Goal: Find specific page/section: Find specific page/section

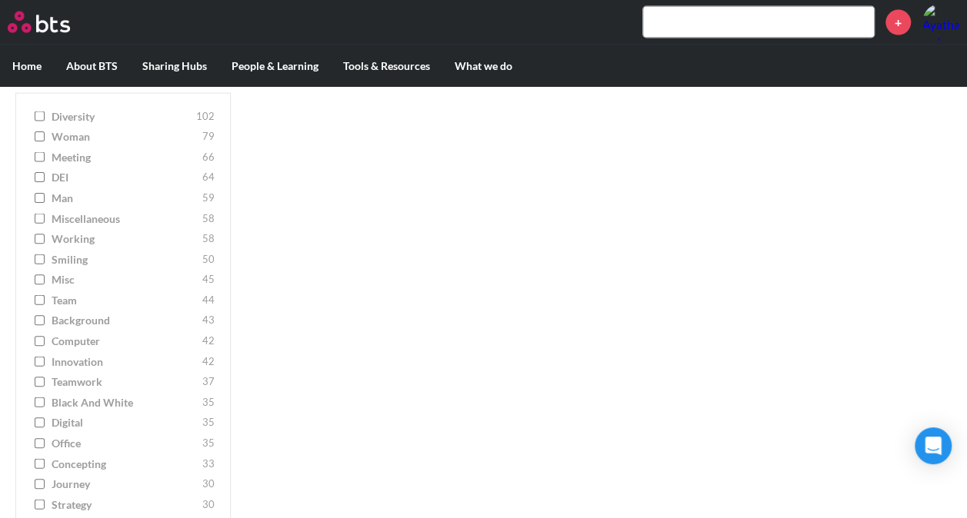
scroll to position [1615, 0]
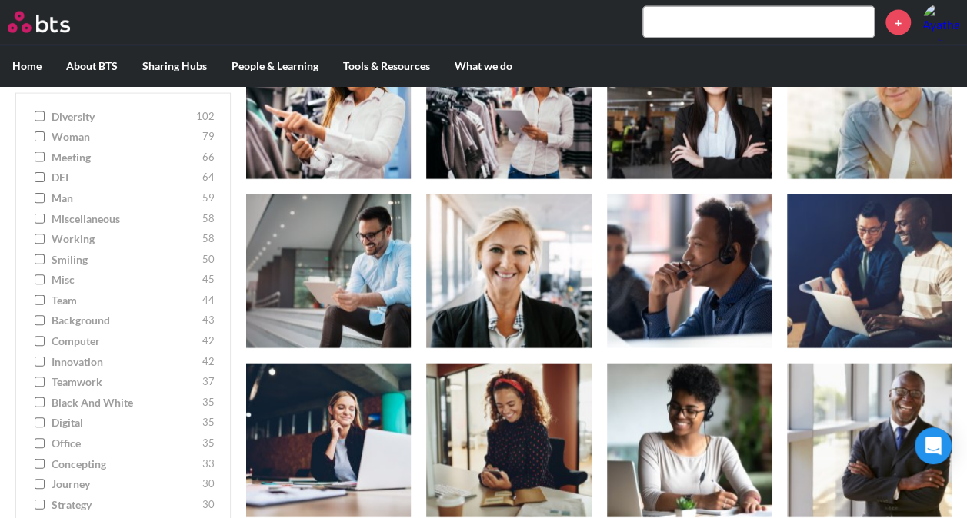
click at [46, 364] on label "innovation 42" at bounding box center [123, 361] width 183 height 15
click at [45, 364] on input "innovation 42" at bounding box center [40, 361] width 10 height 11
checkbox input "true"
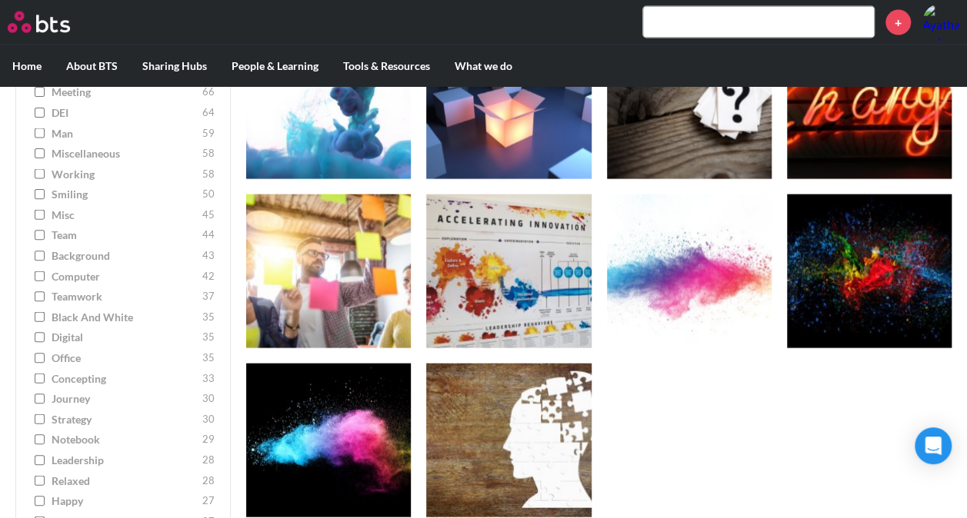
click at [37, 364] on label "office 35" at bounding box center [123, 358] width 183 height 15
click at [37, 364] on input "office 35" at bounding box center [40, 358] width 10 height 11
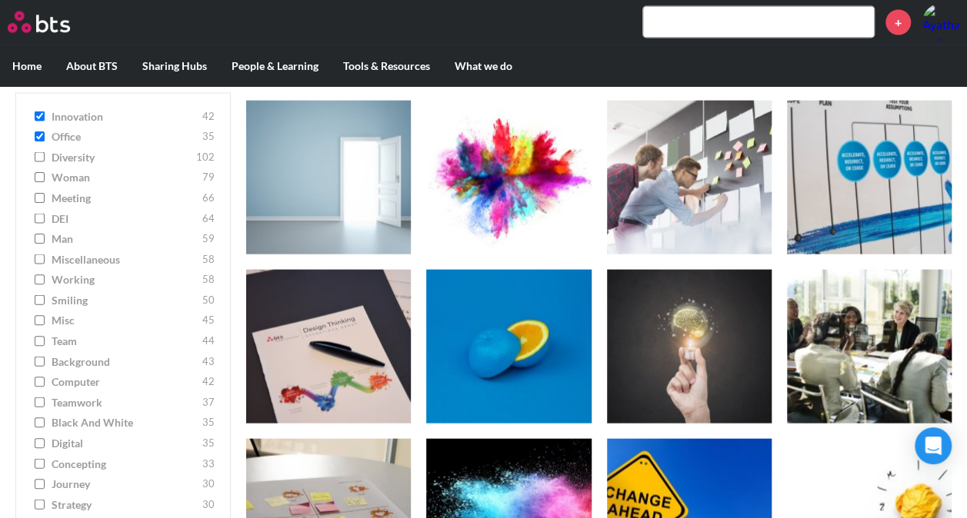
scroll to position [1538, 0]
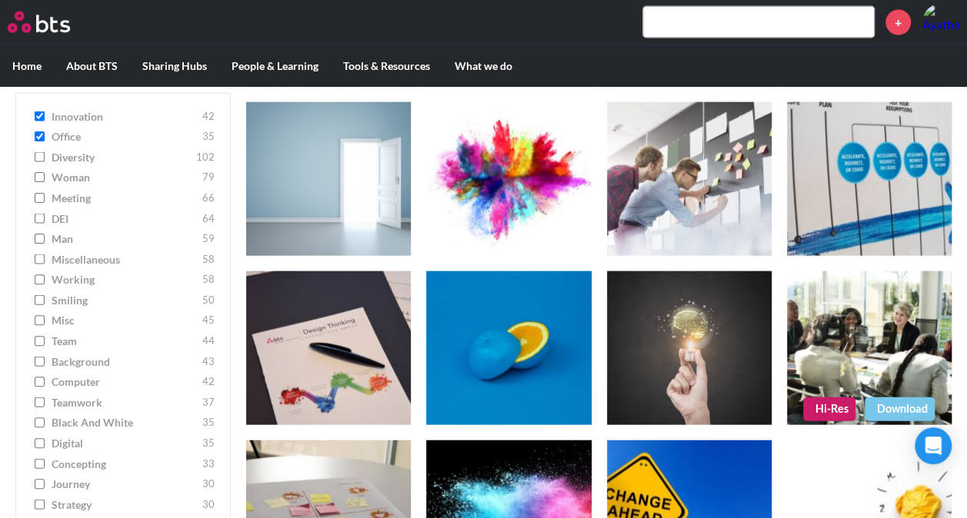
click at [834, 409] on link "Hi-Res" at bounding box center [829, 409] width 52 height 23
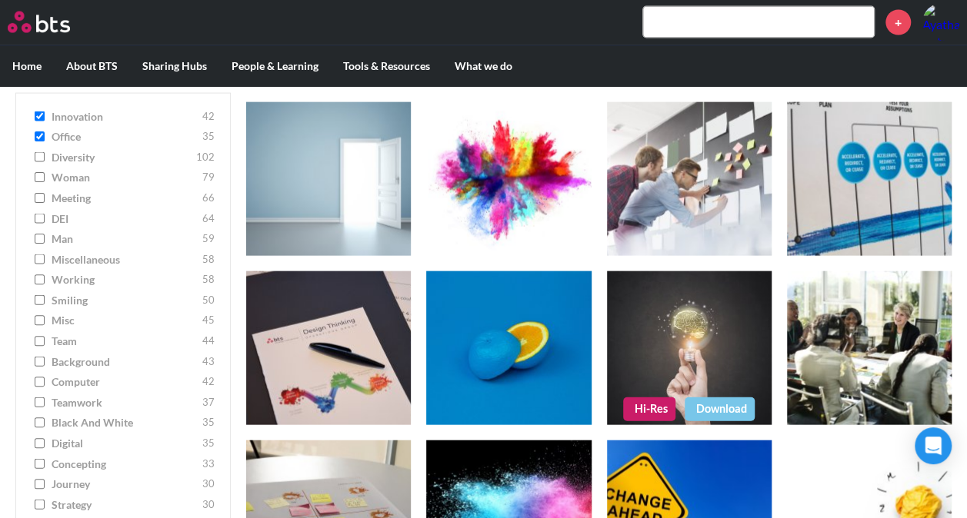
click at [655, 408] on link "Hi-Res" at bounding box center [649, 409] width 52 height 23
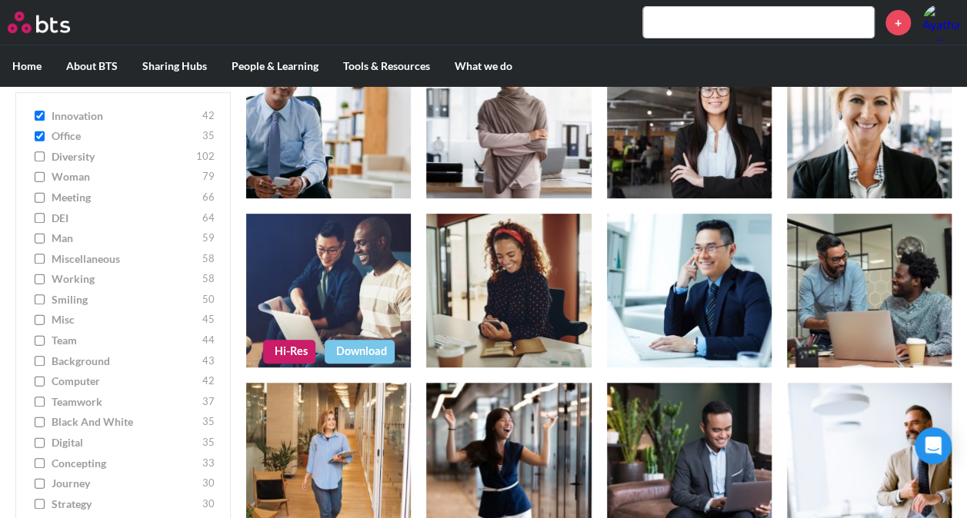
scroll to position [77, 0]
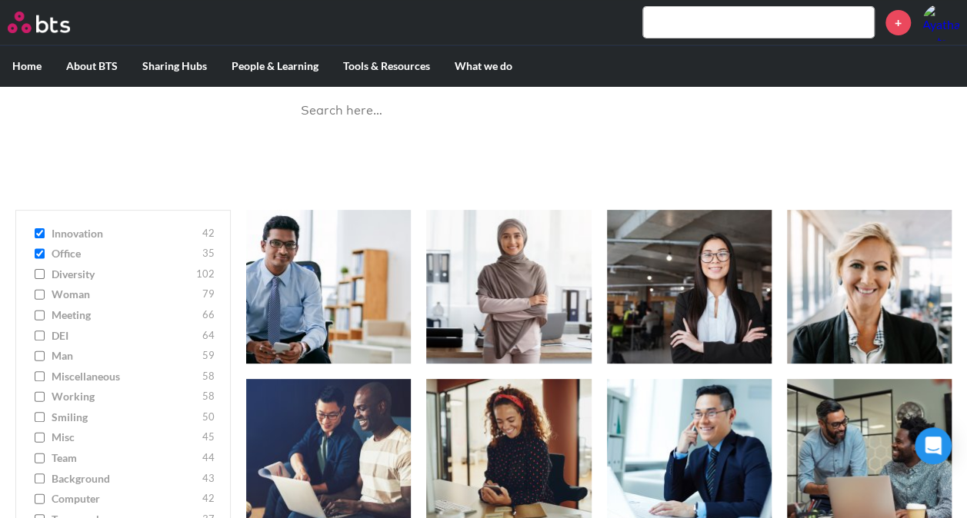
click at [41, 254] on input "office 35" at bounding box center [40, 253] width 10 height 11
checkbox input "false"
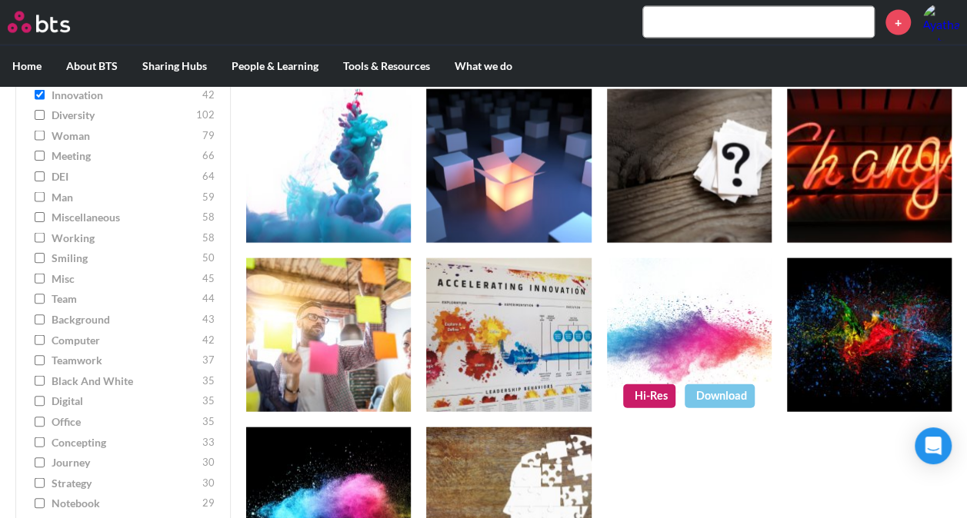
scroll to position [1647, 0]
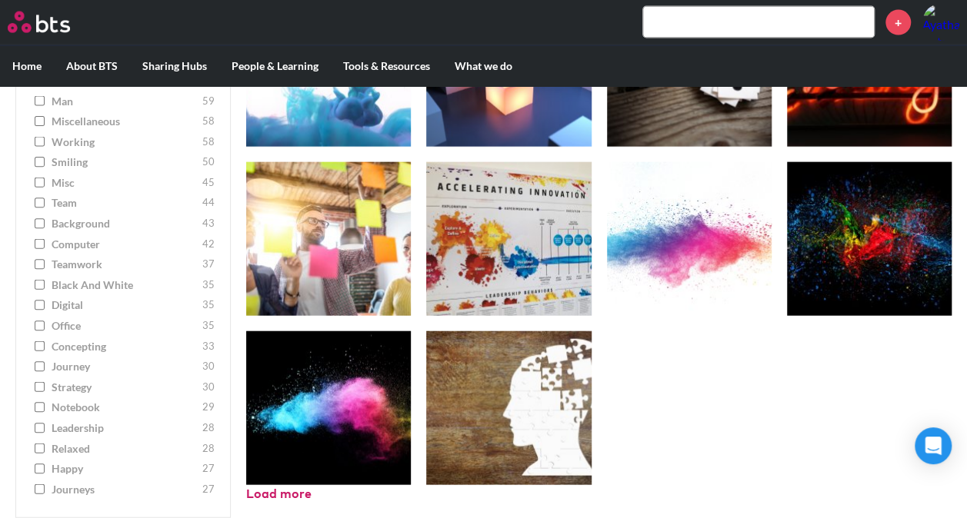
click at [38, 344] on input "concepting 33" at bounding box center [40, 346] width 10 height 11
checkbox input "true"
click at [38, 344] on ul "innovation 42 diversity 102 woman [DEMOGRAPHIC_DATA] meeting 66 DEI 64 man [DEM…" at bounding box center [122, 247] width 215 height 544
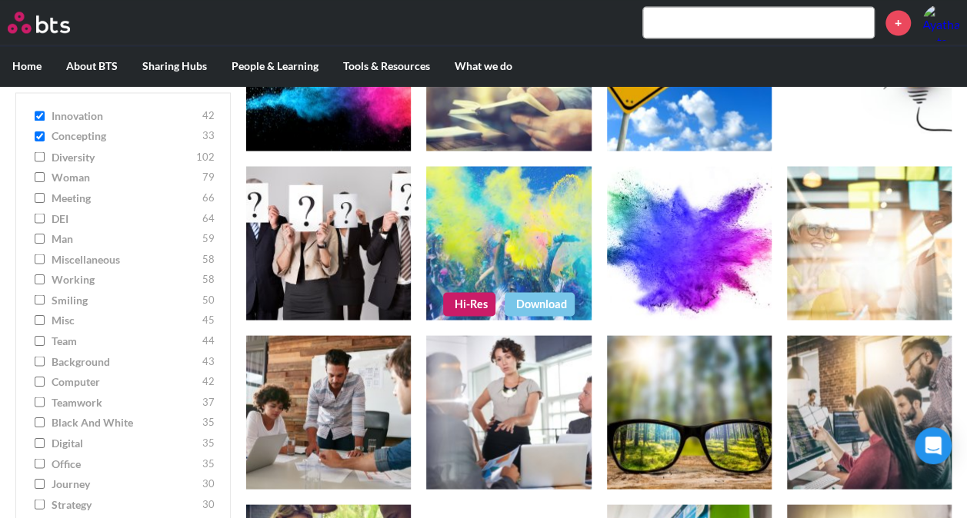
scroll to position [1339, 0]
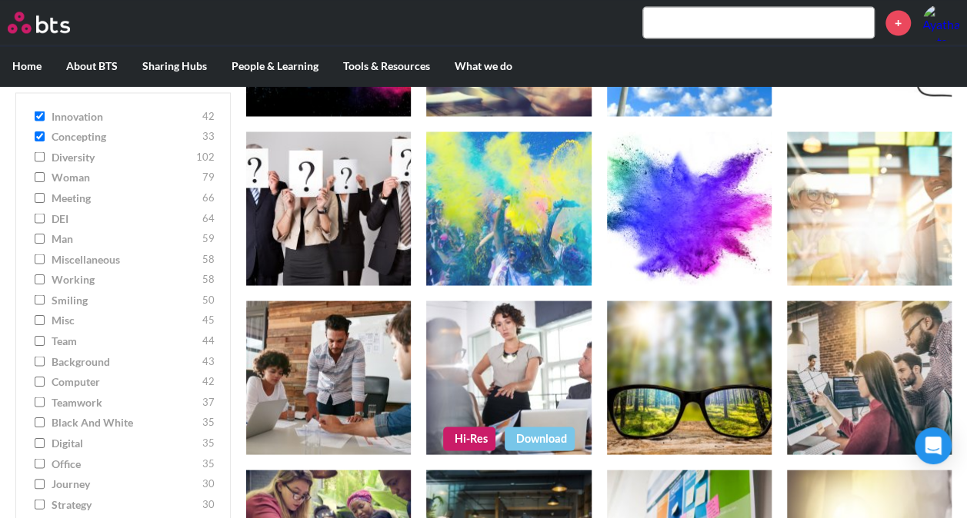
click at [491, 434] on link "Hi-Res" at bounding box center [469, 438] width 52 height 23
